Goal: Transaction & Acquisition: Obtain resource

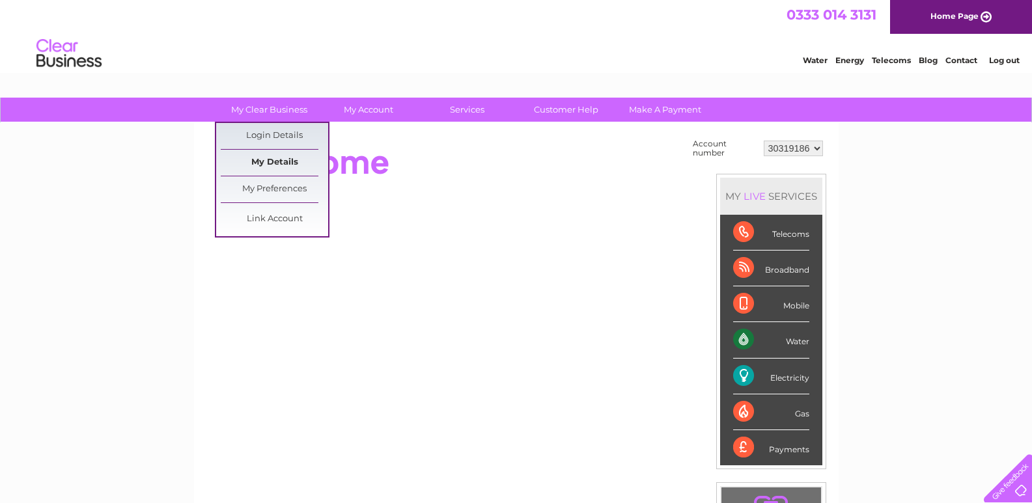
click at [289, 160] on link "My Details" at bounding box center [274, 163] width 107 height 26
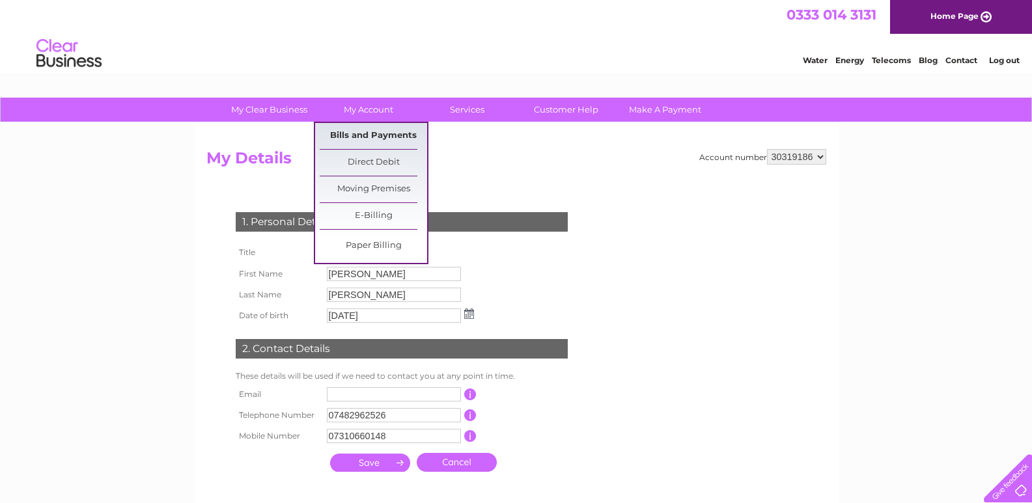
click at [358, 130] on link "Bills and Payments" at bounding box center [373, 136] width 107 height 26
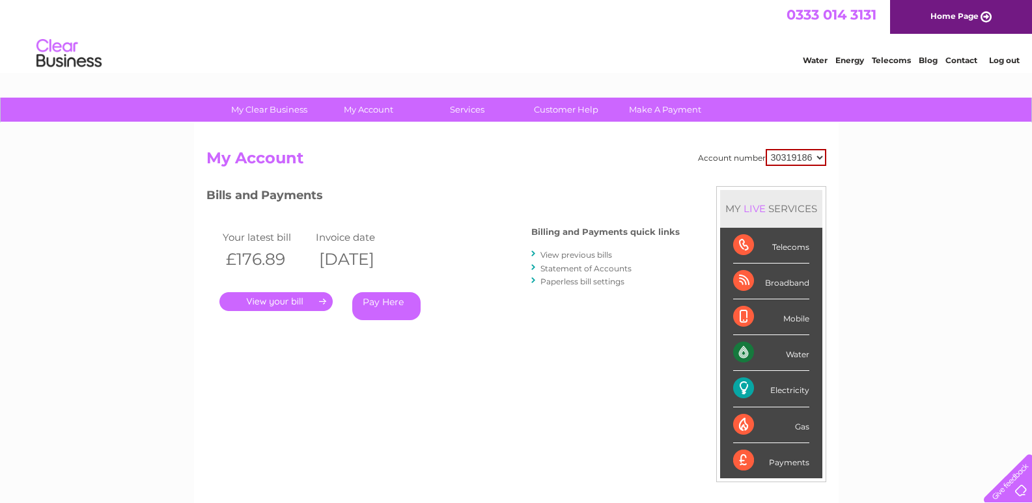
click at [295, 296] on link "." at bounding box center [275, 301] width 113 height 19
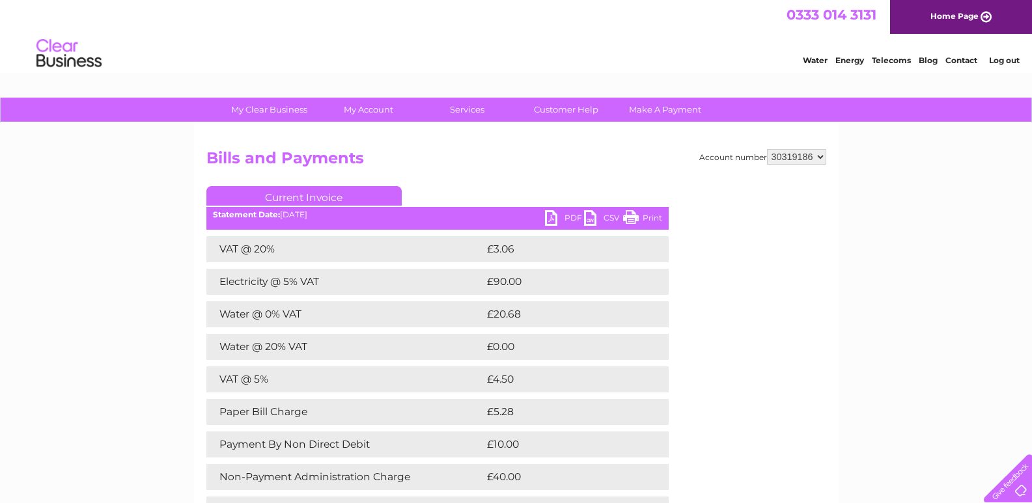
click at [553, 215] on link "PDF" at bounding box center [564, 219] width 39 height 19
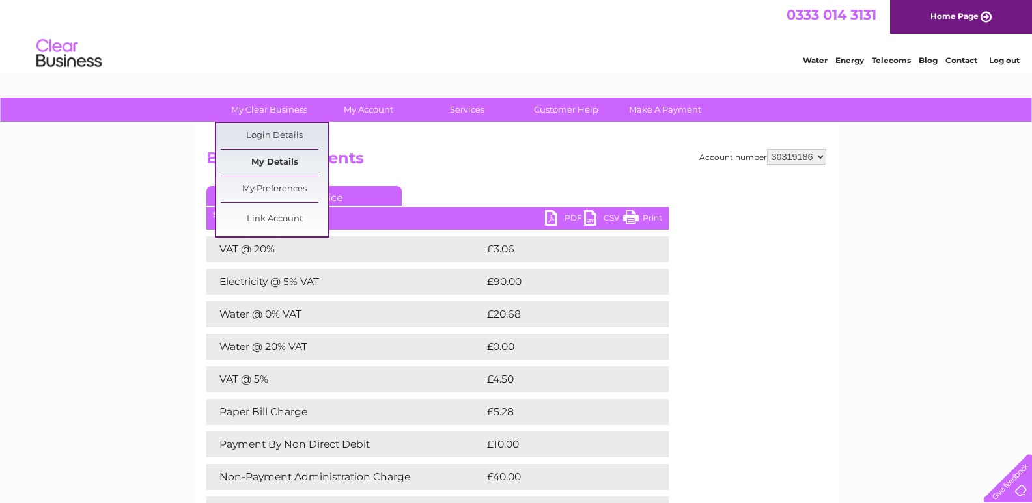
click at [263, 165] on link "My Details" at bounding box center [274, 163] width 107 height 26
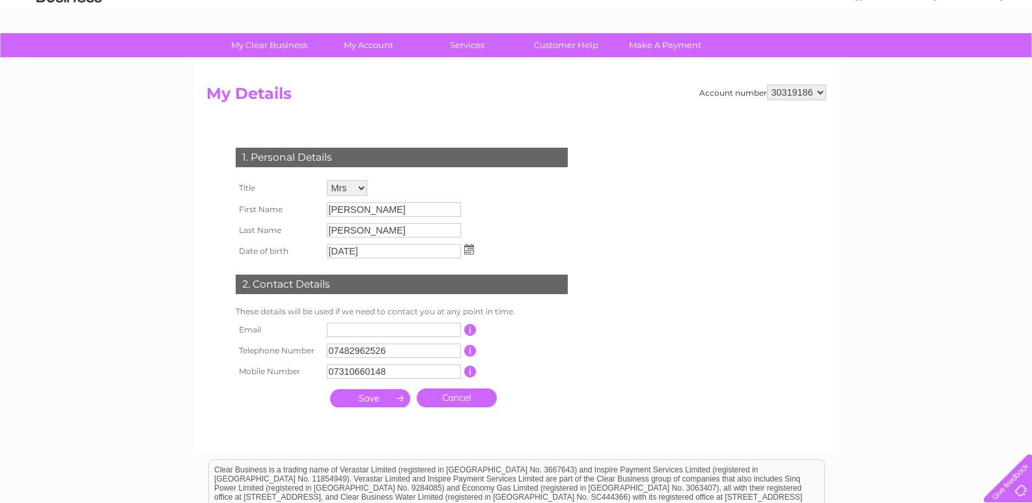
scroll to position [83, 0]
